Goal: Task Accomplishment & Management: Manage account settings

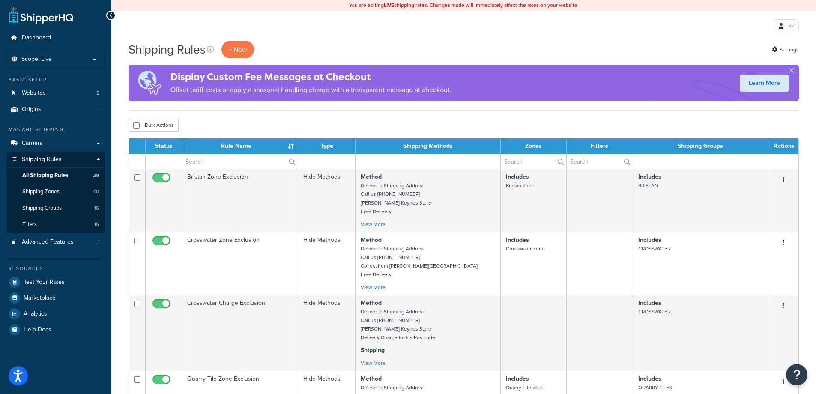
select select "50"
click at [44, 146] on link "Carriers" at bounding box center [55, 143] width 99 height 16
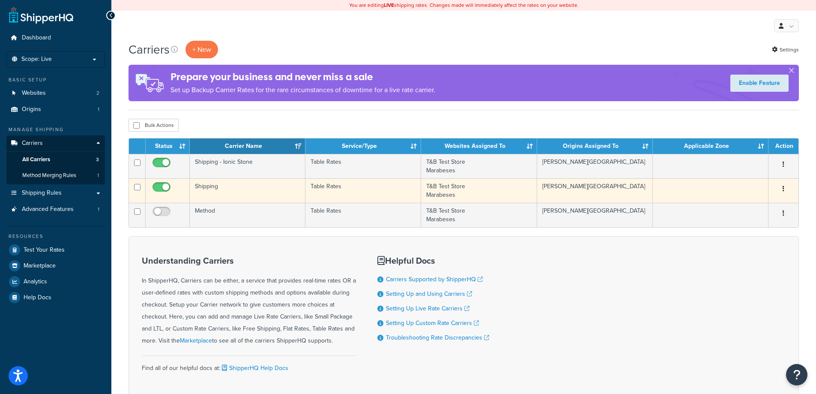
click at [369, 190] on td "Table Rates" at bounding box center [364, 190] width 116 height 24
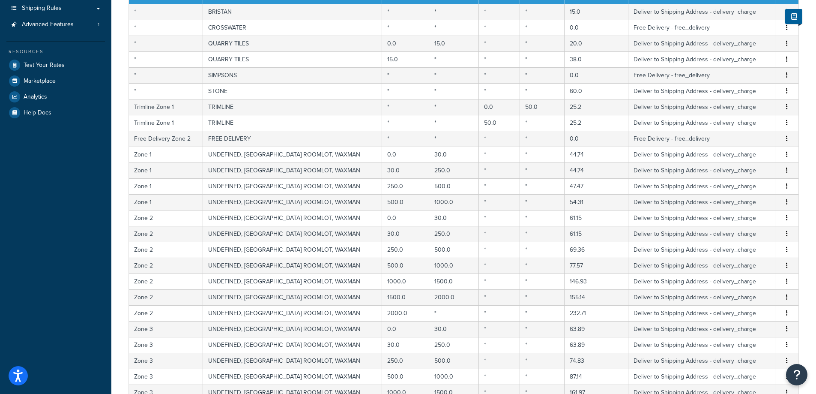
scroll to position [313, 0]
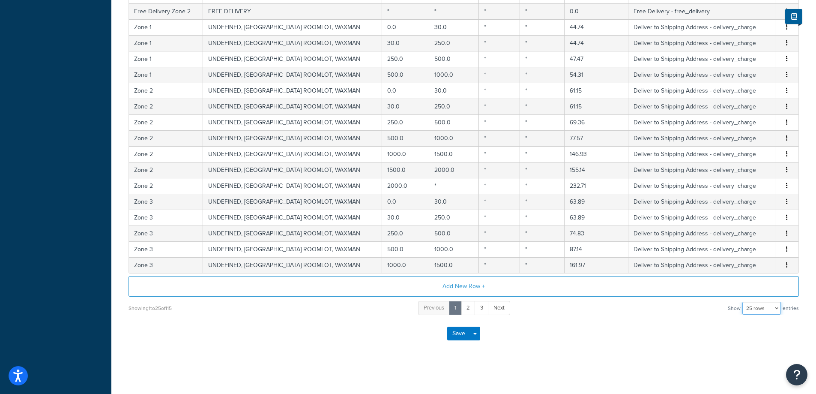
click at [777, 309] on select "10 rows 15 rows 25 rows 50 rows 100 rows 1000 rows" at bounding box center [762, 308] width 39 height 13
select select "1000"
click at [743, 302] on select "10 rows 15 rows 25 rows 50 rows 100 rows 1000 rows" at bounding box center [762, 308] width 39 height 13
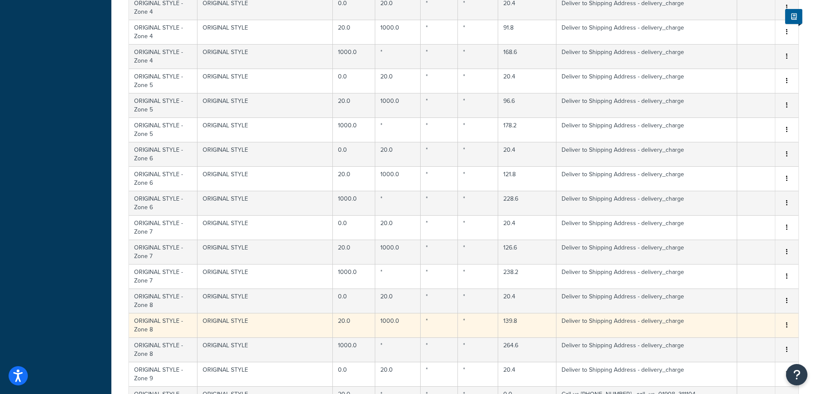
scroll to position [1466, 0]
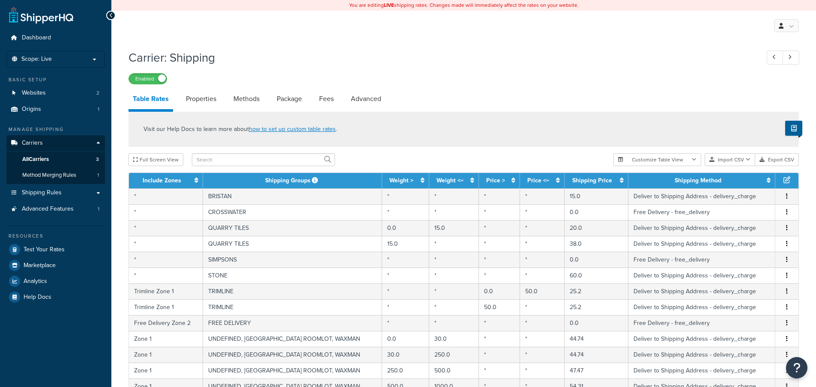
select select "25"
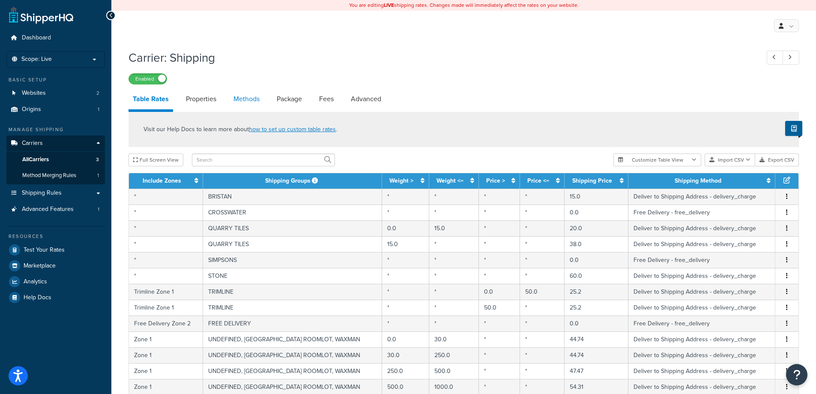
click at [251, 100] on link "Methods" at bounding box center [246, 99] width 35 height 21
select select "25"
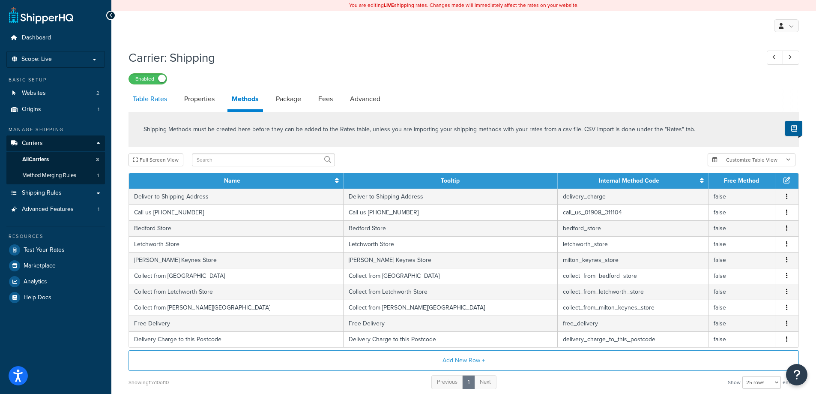
click at [148, 99] on link "Table Rates" at bounding box center [150, 99] width 43 height 21
select select "25"
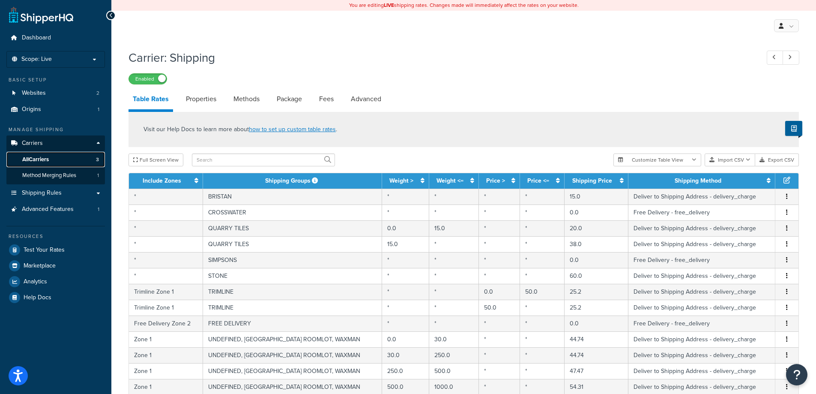
click at [46, 158] on span "All Carriers" at bounding box center [35, 159] width 27 height 7
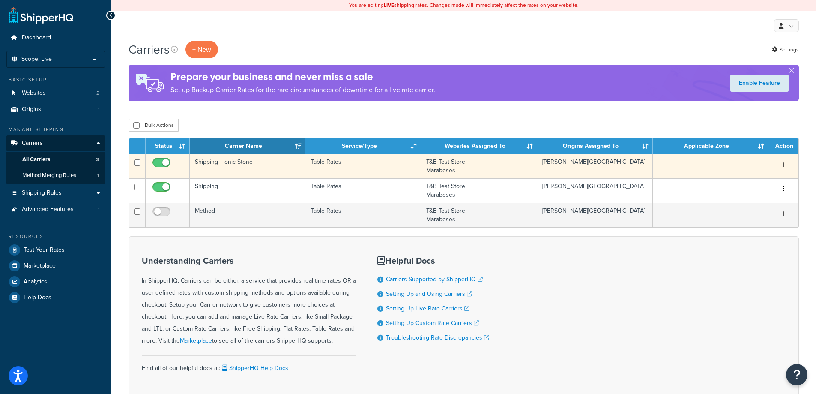
click at [273, 174] on td "Shipping - Ionic Stone" at bounding box center [248, 166] width 116 height 24
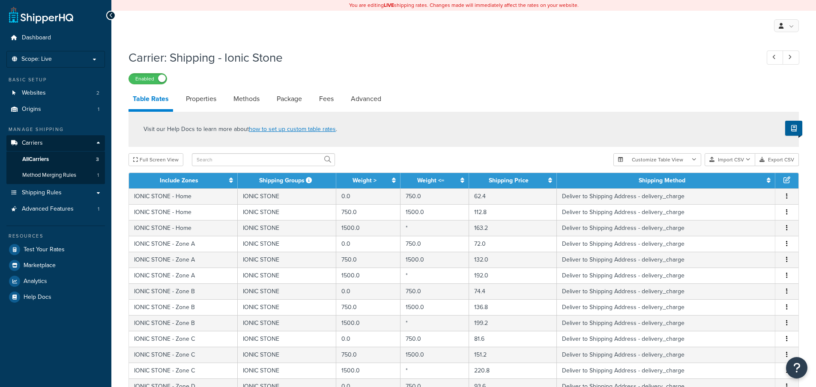
select select "25"
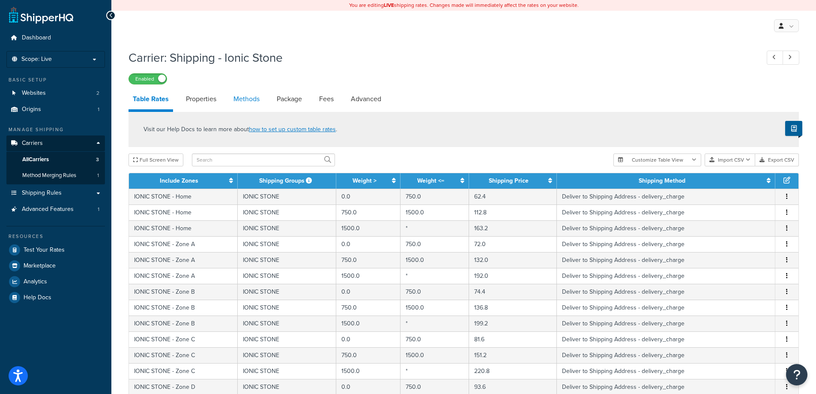
click at [249, 100] on link "Methods" at bounding box center [246, 99] width 35 height 21
select select "25"
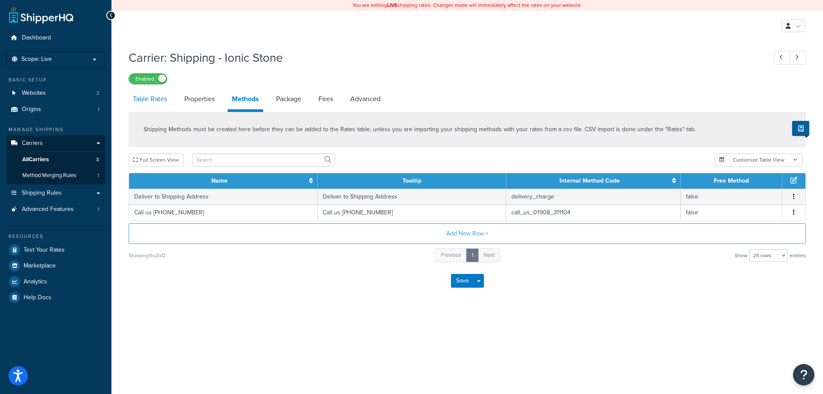
click at [152, 99] on link "Table Rates" at bounding box center [150, 99] width 43 height 21
select select "25"
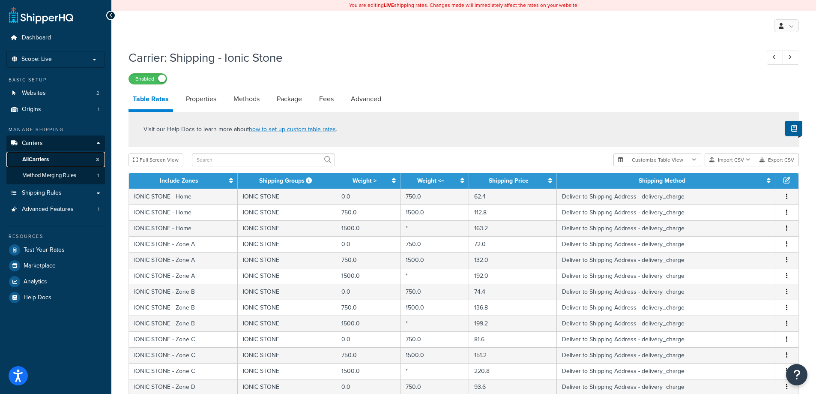
click at [38, 157] on span "All Carriers" at bounding box center [35, 159] width 27 height 7
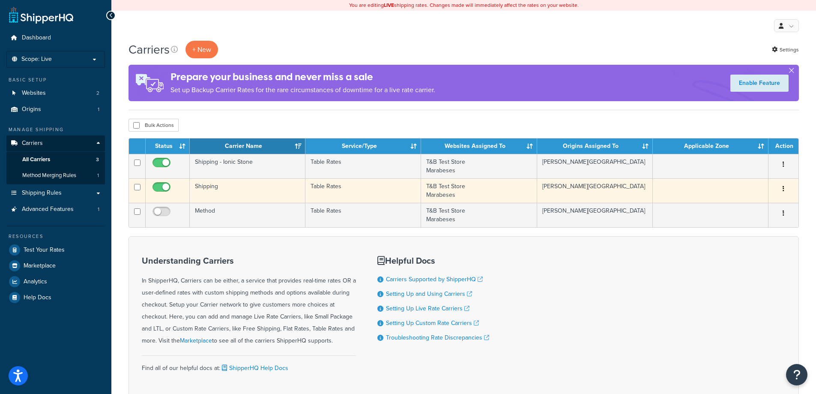
click at [272, 193] on td "Shipping" at bounding box center [248, 190] width 116 height 24
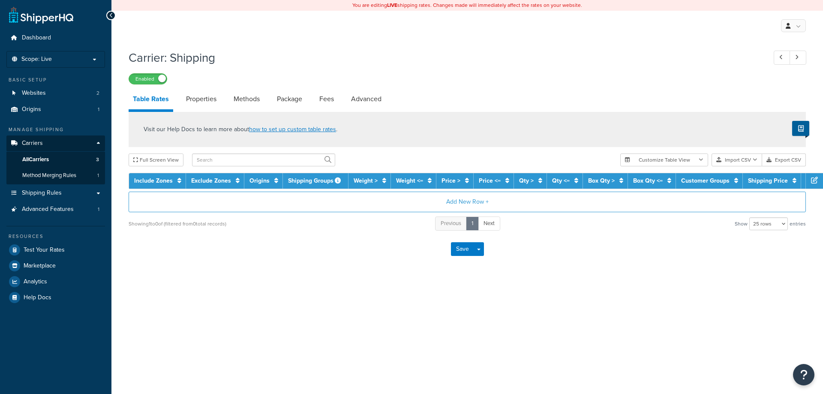
select select "25"
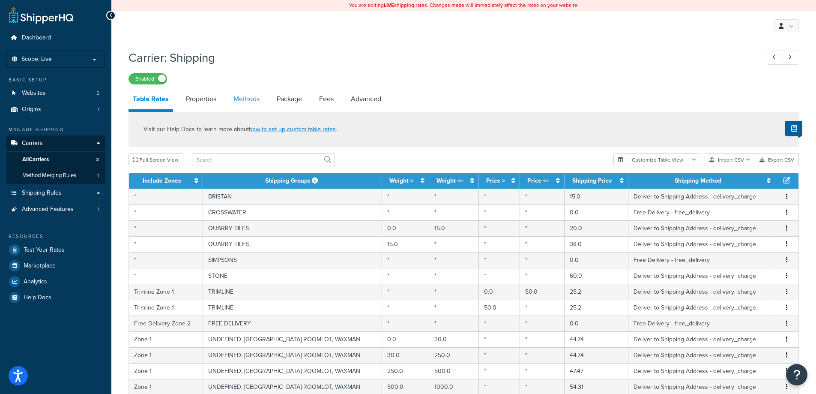
click at [248, 101] on link "Methods" at bounding box center [246, 99] width 35 height 21
select select "25"
